Goal: Task Accomplishment & Management: Complete application form

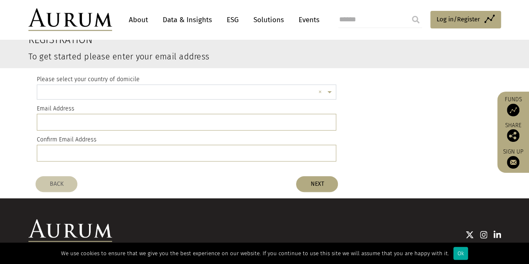
scroll to position [32, 0]
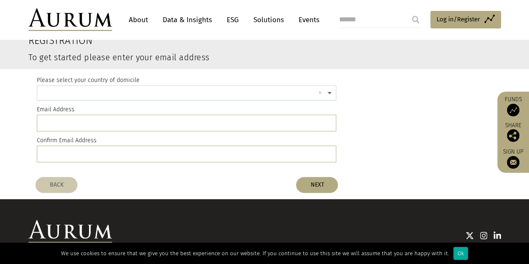
click at [331, 92] on span at bounding box center [330, 93] width 10 height 9
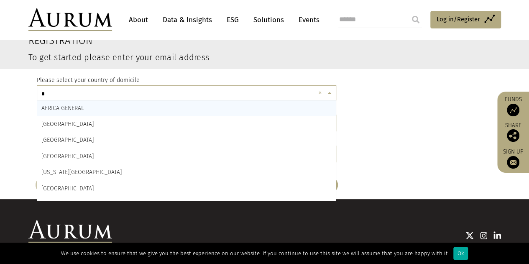
type input "**"
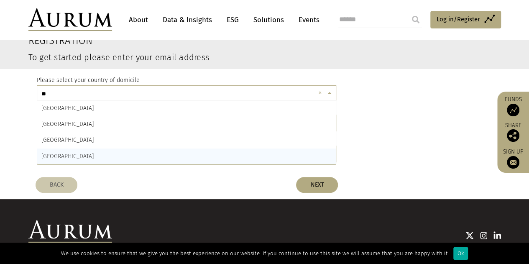
click at [109, 151] on div "[GEOGRAPHIC_DATA]" at bounding box center [186, 156] width 299 height 16
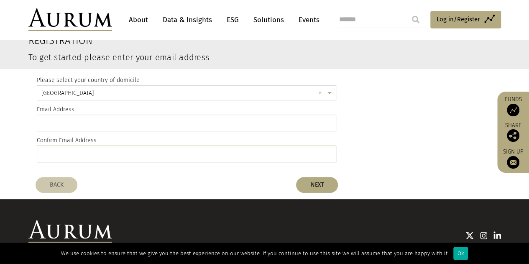
click at [81, 120] on input "email" at bounding box center [187, 123] width 300 height 17
type input "**********"
click at [313, 187] on button "NEXT" at bounding box center [317, 185] width 42 height 16
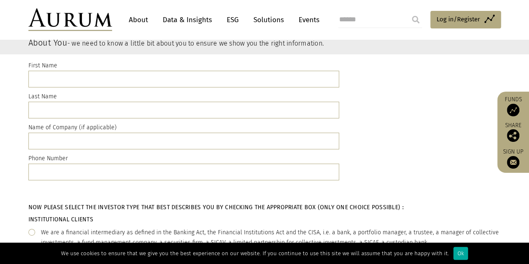
scroll to position [48, 0]
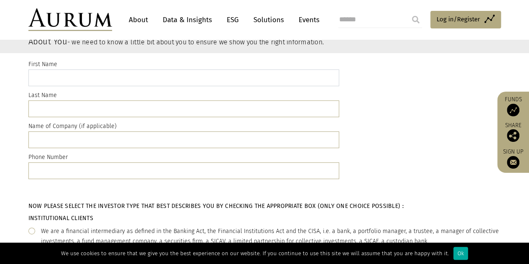
click at [158, 84] on input "text" at bounding box center [183, 77] width 311 height 17
type input "*******"
type input "****"
type input "**********"
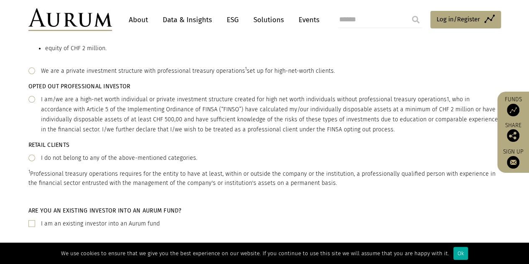
scroll to position [445, 0]
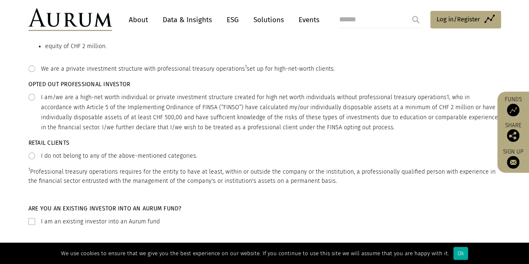
click at [33, 94] on span at bounding box center [31, 97] width 7 height 7
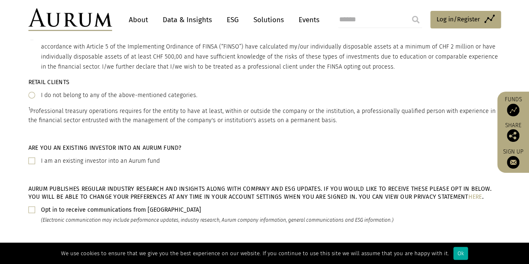
scroll to position [624, 0]
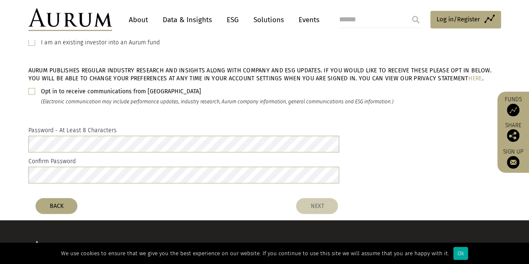
click at [322, 198] on button "NEXT" at bounding box center [317, 206] width 42 height 16
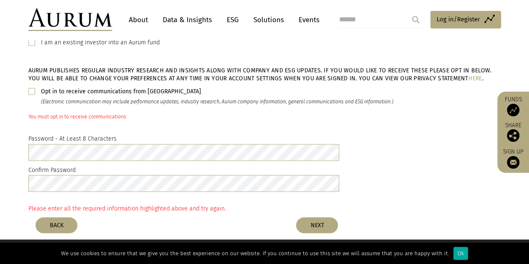
click at [29, 88] on span at bounding box center [31, 91] width 7 height 7
click at [312, 217] on button "NEXT" at bounding box center [317, 225] width 42 height 16
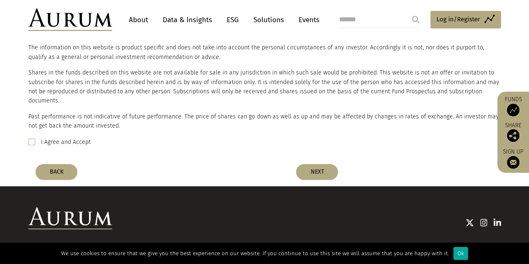
scroll to position [257, 0]
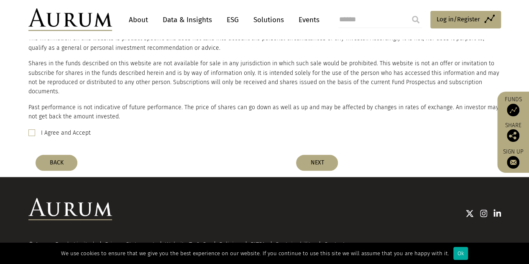
click at [30, 129] on span at bounding box center [31, 132] width 7 height 7
click at [305, 155] on button "NEXT" at bounding box center [317, 163] width 42 height 16
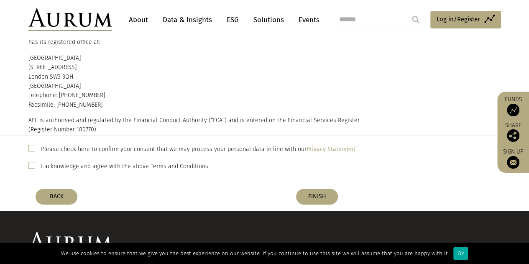
scroll to position [112, 0]
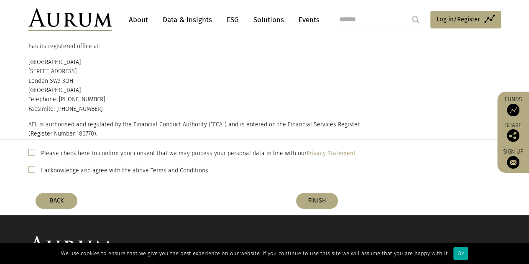
click at [28, 155] on span at bounding box center [31, 152] width 7 height 7
click at [28, 169] on span at bounding box center [31, 169] width 7 height 7
click at [324, 199] on button "FINISH" at bounding box center [317, 201] width 42 height 16
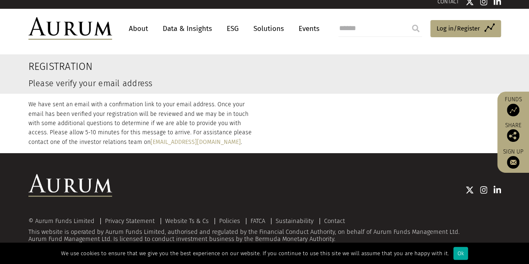
scroll to position [0, 0]
